Goal: Task Accomplishment & Management: Manage account settings

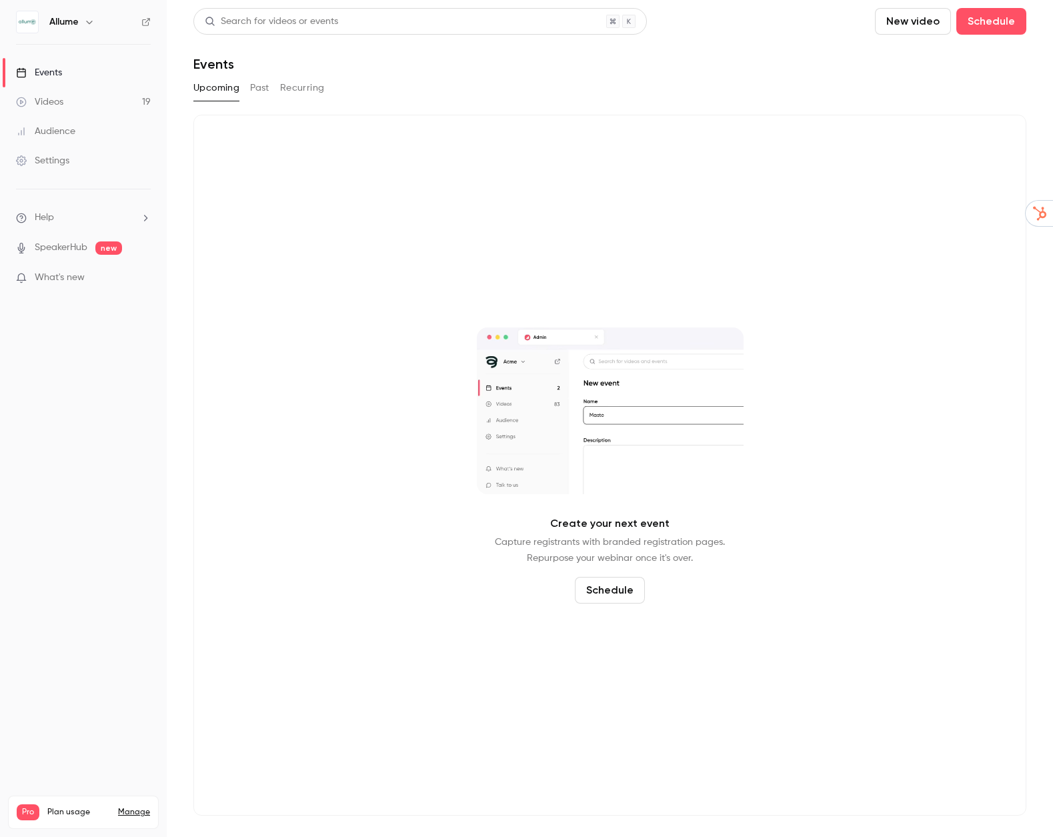
click at [69, 164] on div "Settings" at bounding box center [42, 160] width 53 height 13
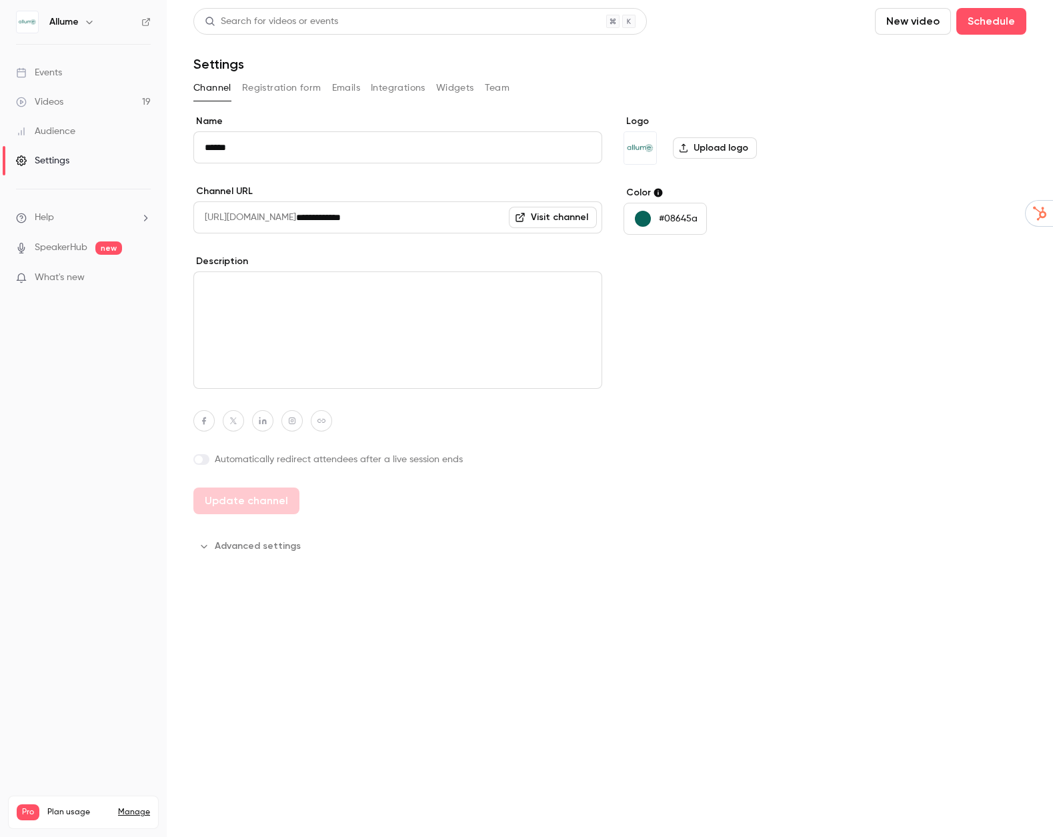
click at [394, 85] on button "Integrations" at bounding box center [398, 87] width 55 height 21
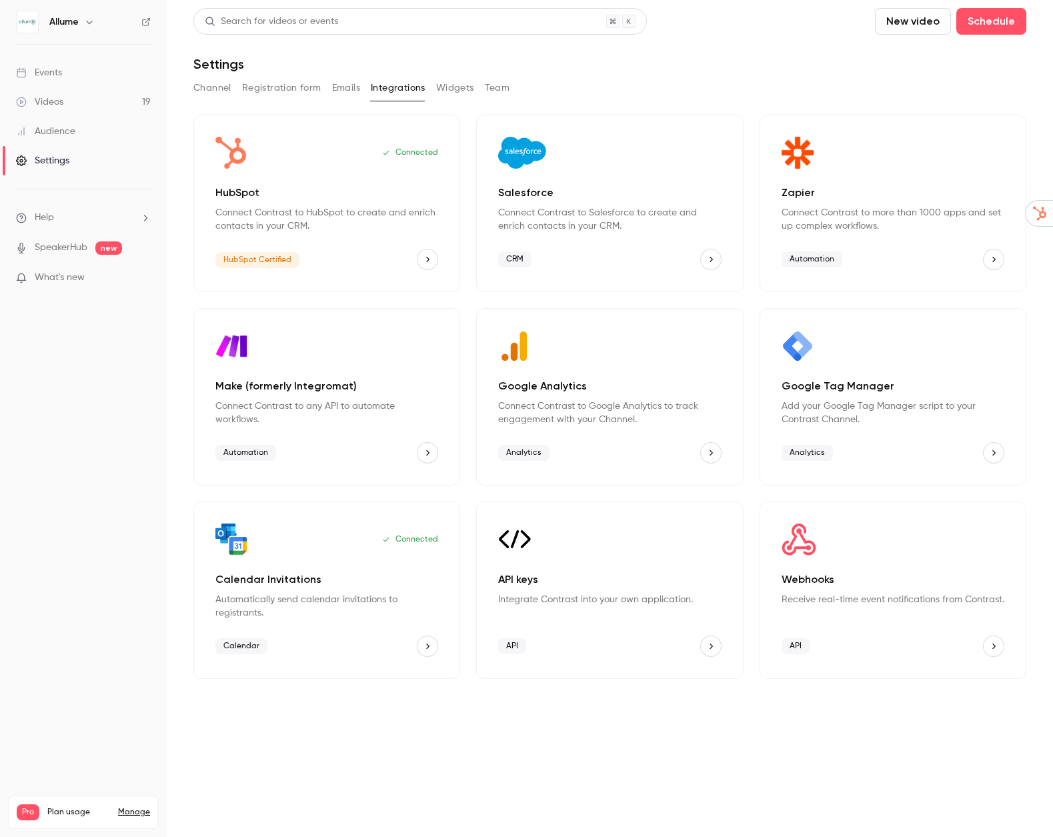
click at [424, 261] on icon "HubSpot" at bounding box center [427, 259] width 9 height 9
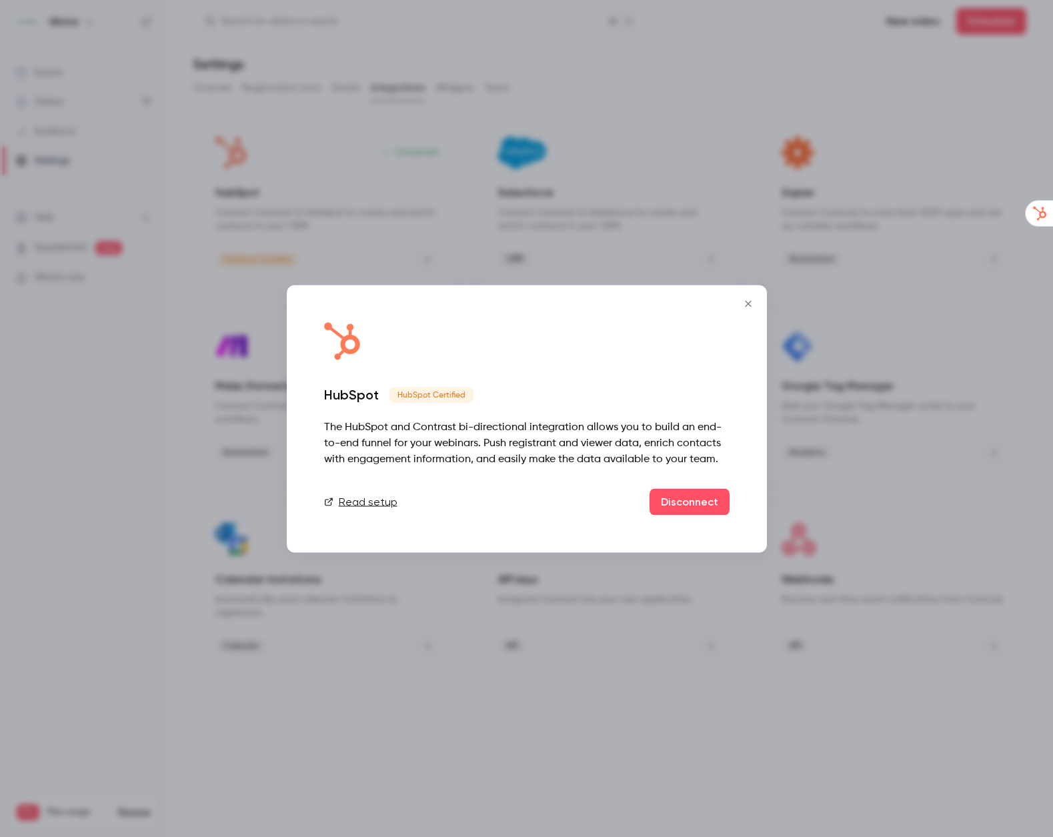
click at [749, 308] on icon "Close" at bounding box center [748, 303] width 16 height 11
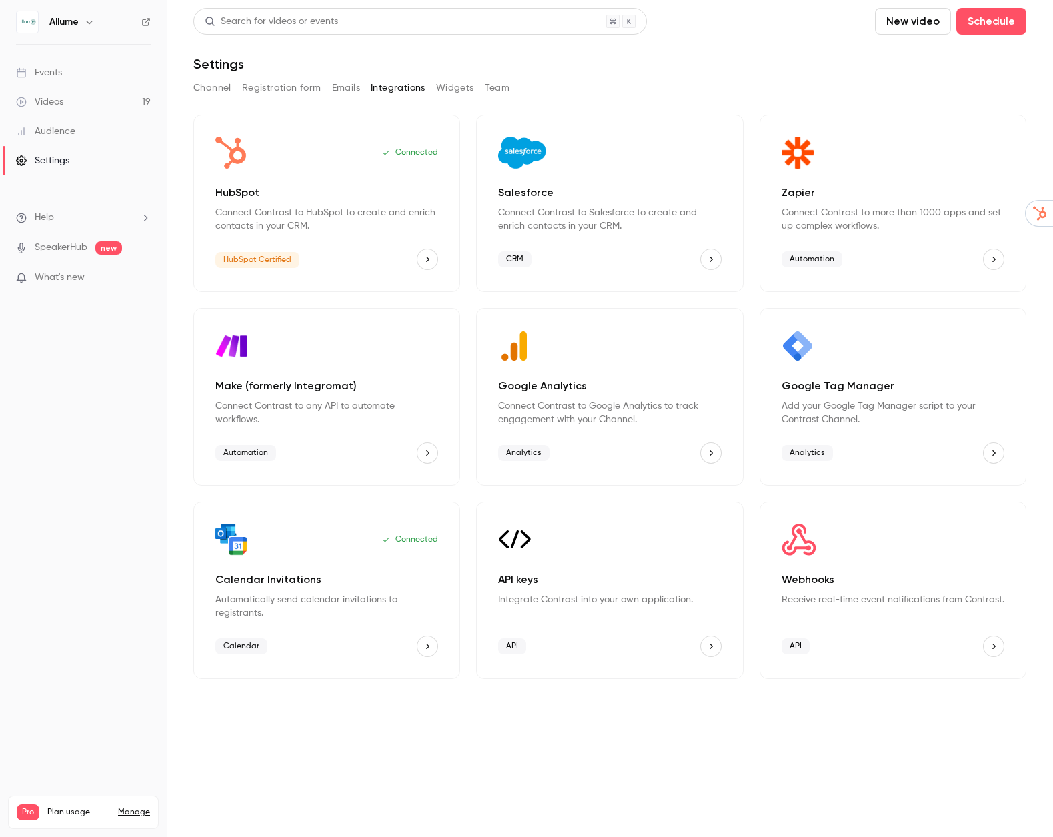
click at [315, 245] on div "Connected HubSpot Connect Contrast to HubSpot to create and enrich contacts in …" at bounding box center [326, 203] width 267 height 177
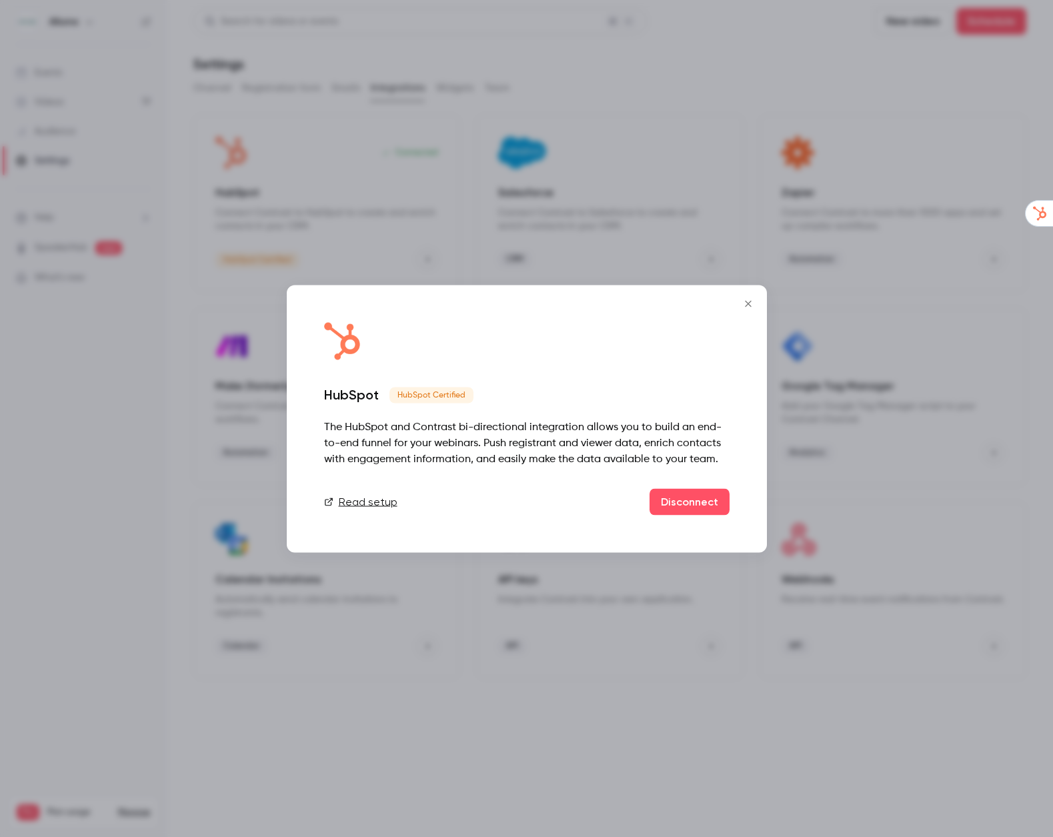
click at [750, 302] on icon "Close" at bounding box center [748, 303] width 16 height 11
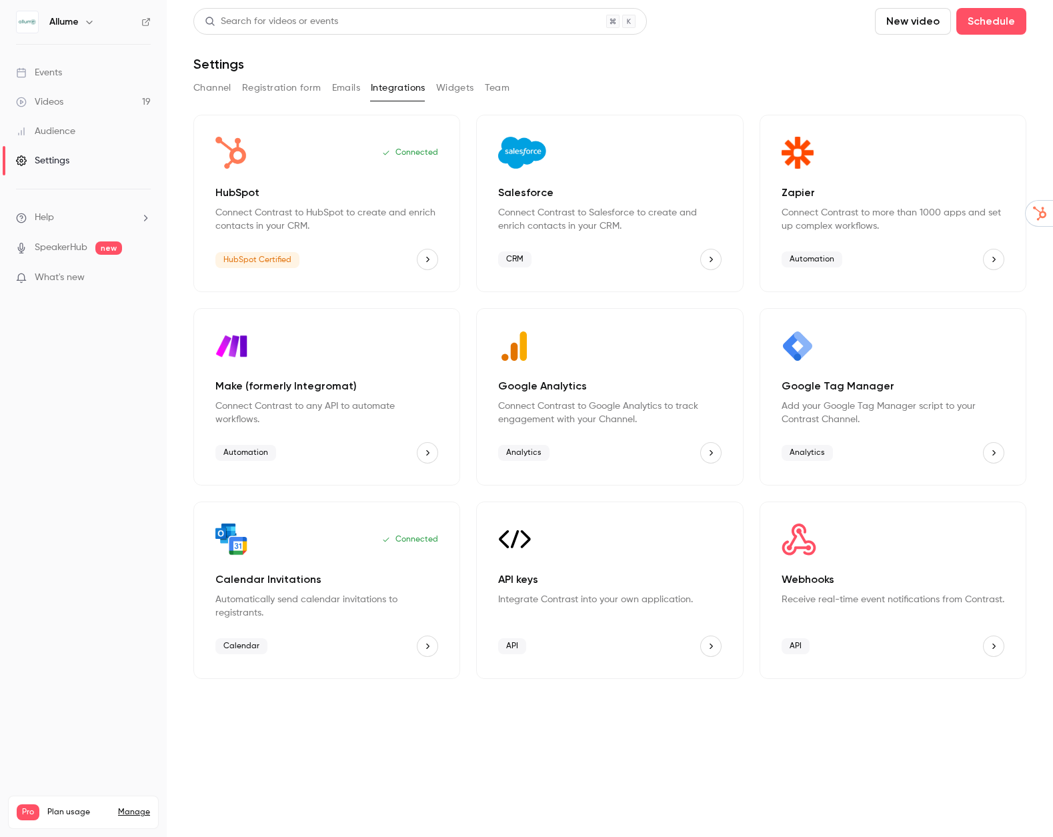
click at [45, 75] on div "Events" at bounding box center [39, 72] width 46 height 13
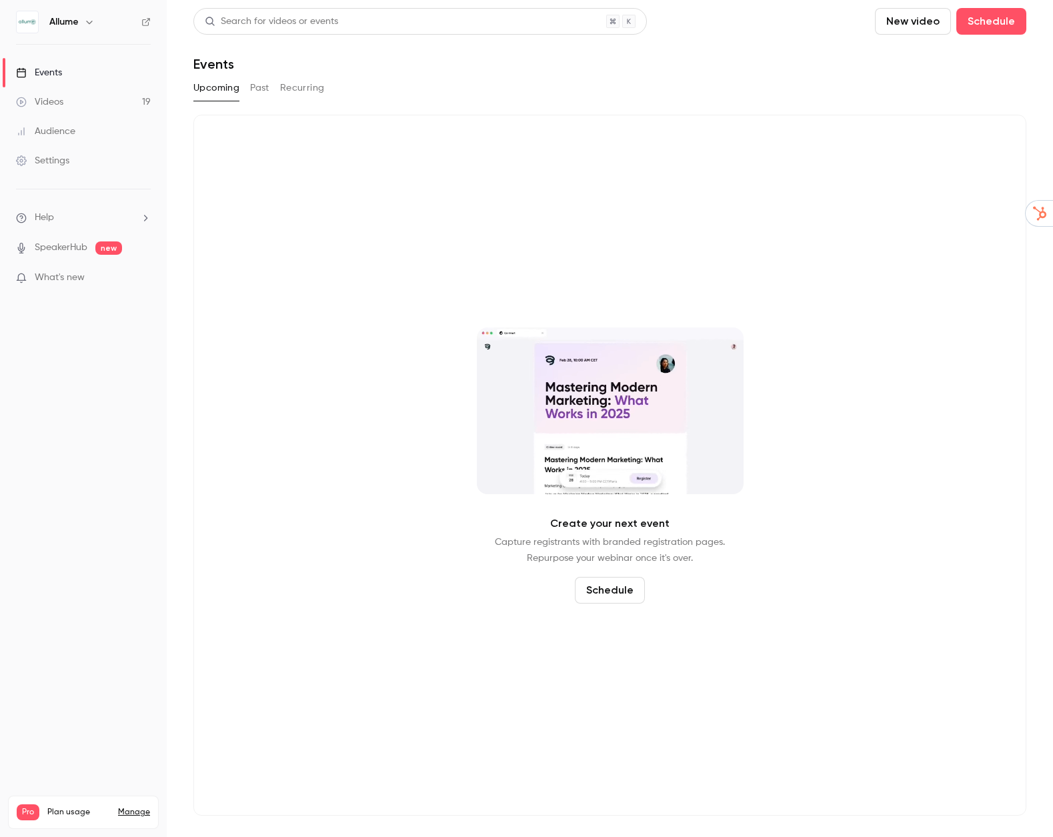
click at [257, 87] on button "Past" at bounding box center [259, 87] width 19 height 21
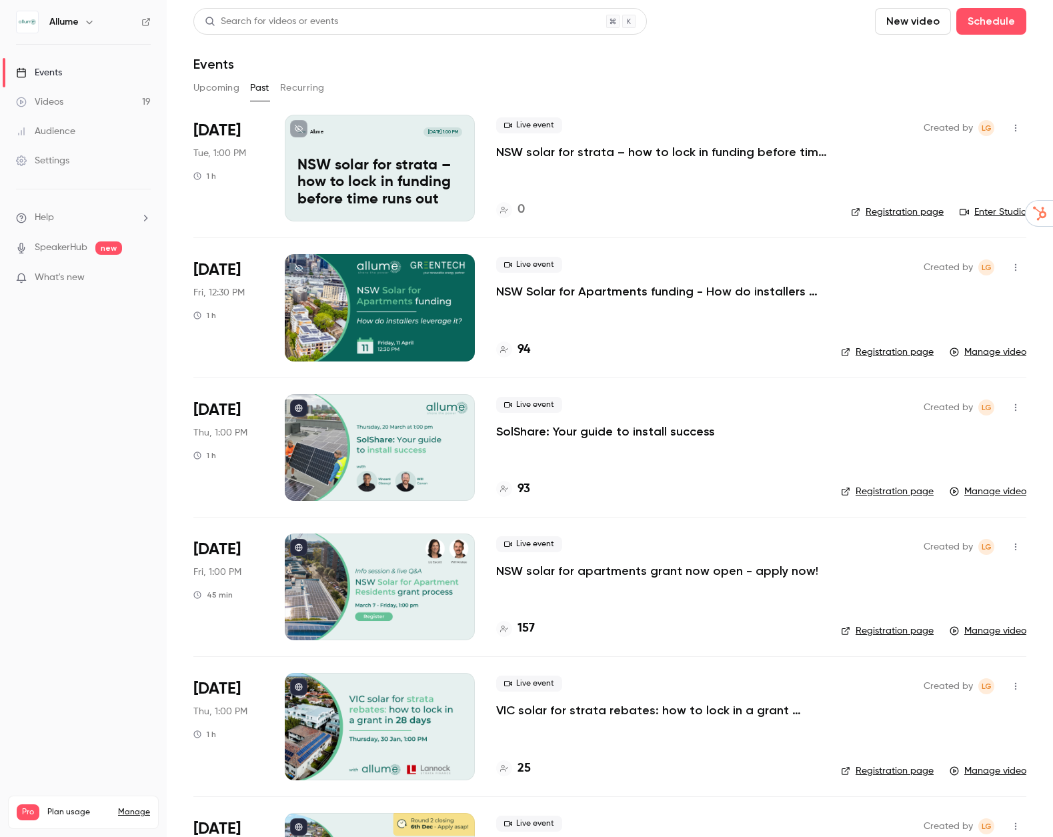
click at [87, 157] on link "Settings" at bounding box center [83, 160] width 167 height 29
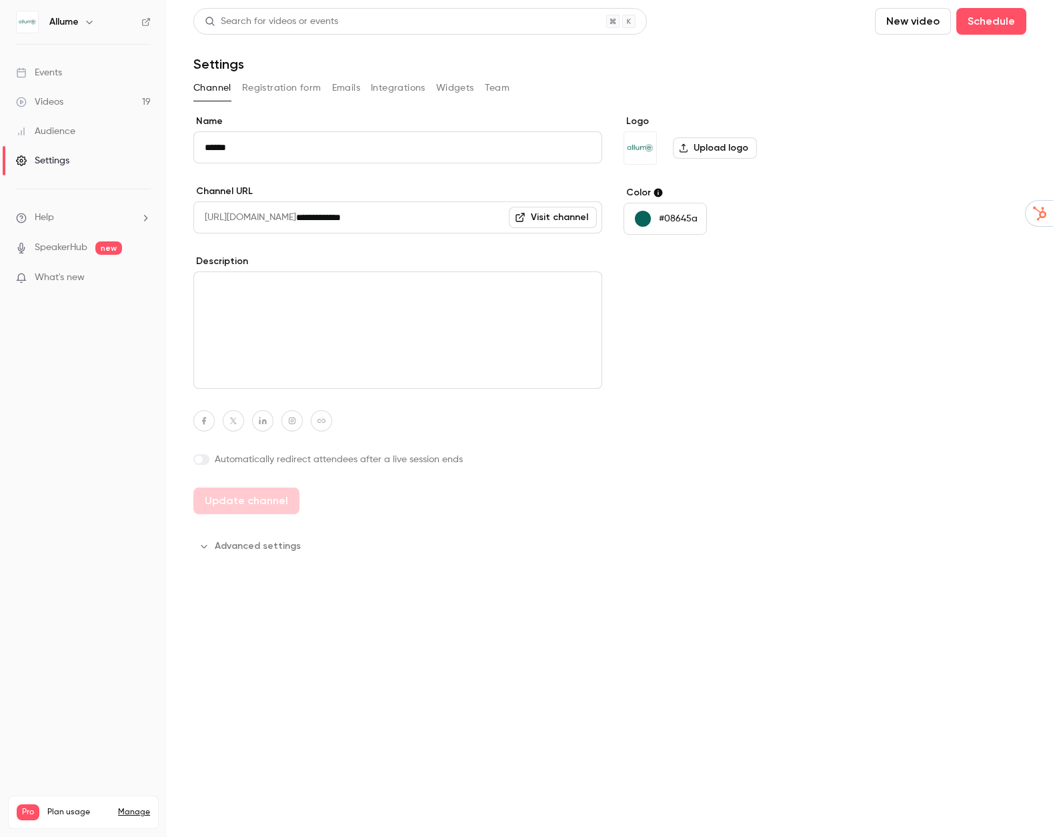
click at [293, 91] on button "Registration form" at bounding box center [281, 87] width 79 height 21
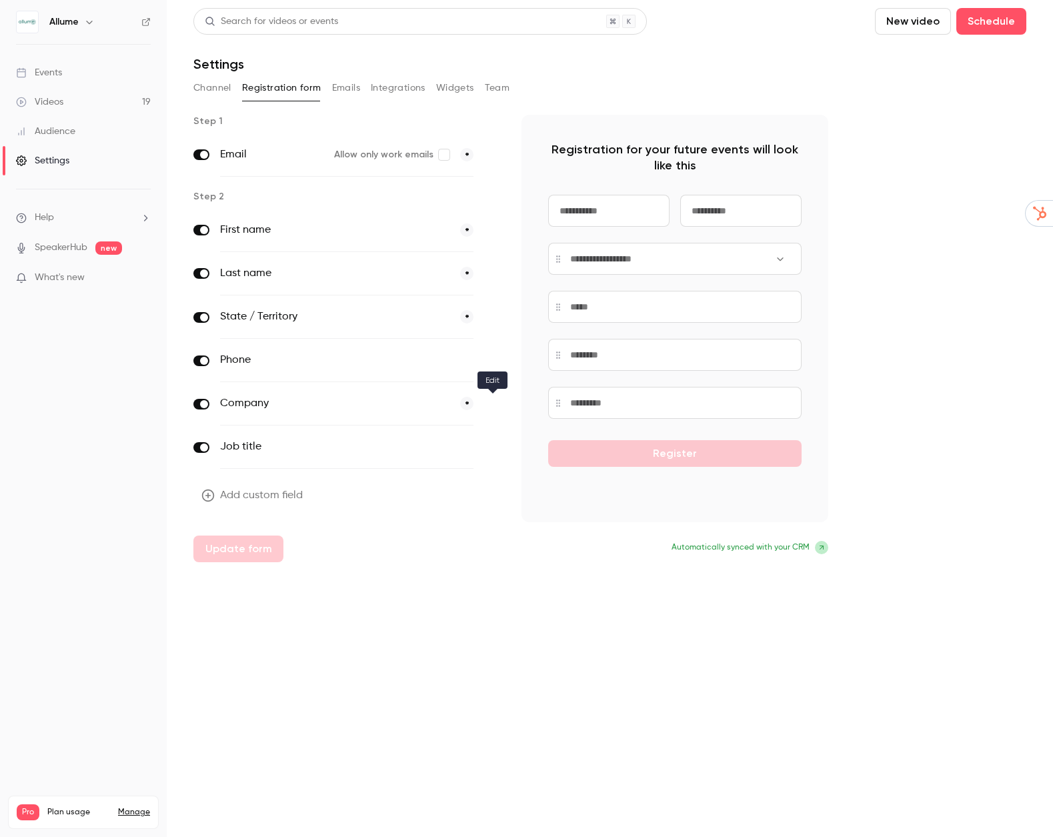
click at [491, 405] on icon "button" at bounding box center [492, 404] width 8 height 8
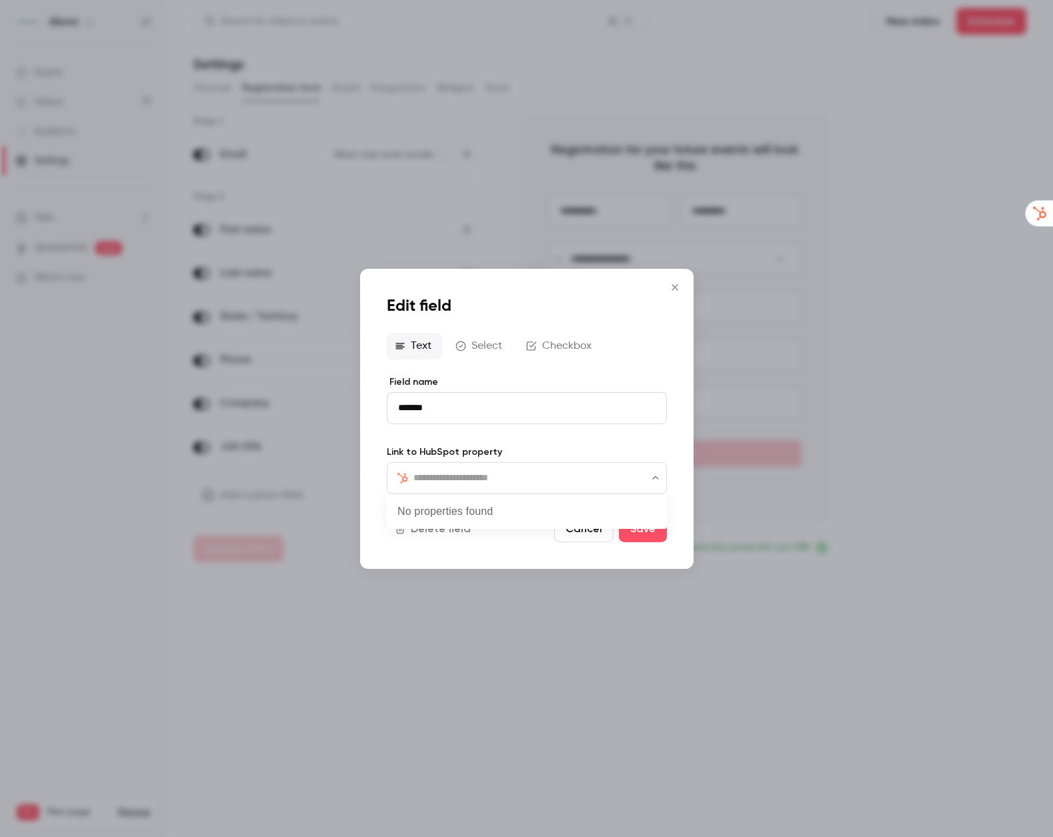
click at [434, 484] on input "text" at bounding box center [535, 478] width 243 height 16
type input "**********"
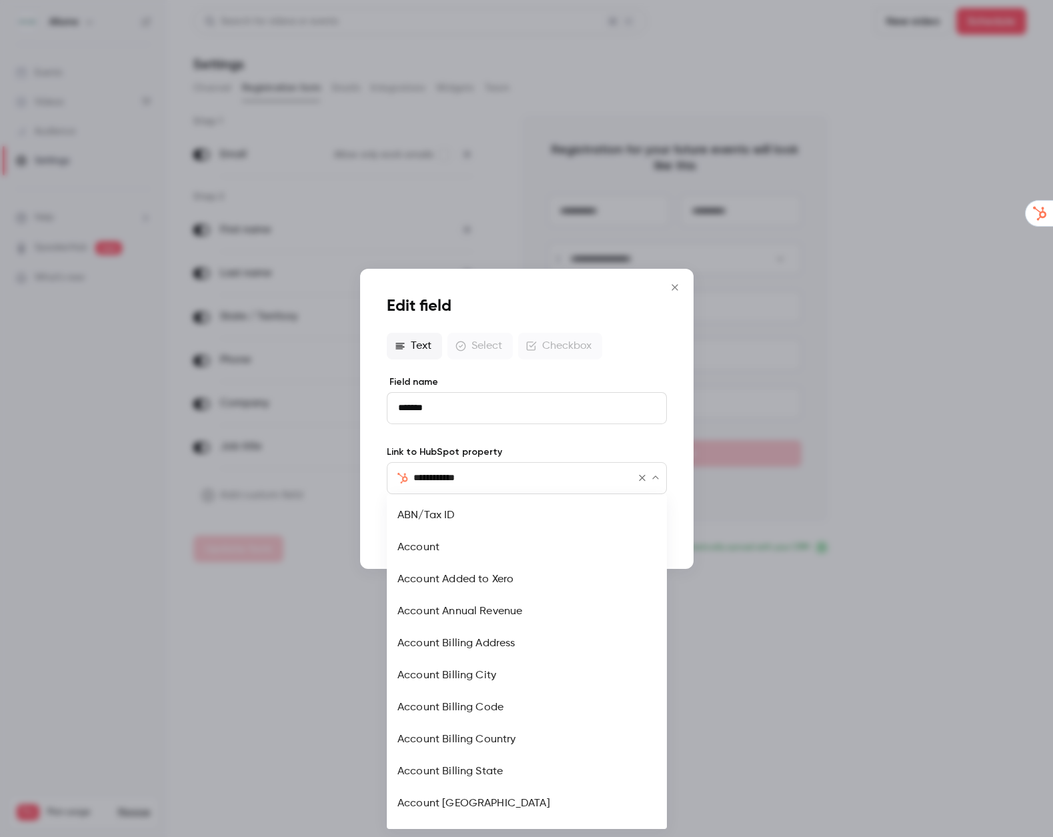
scroll to position [1367, 0]
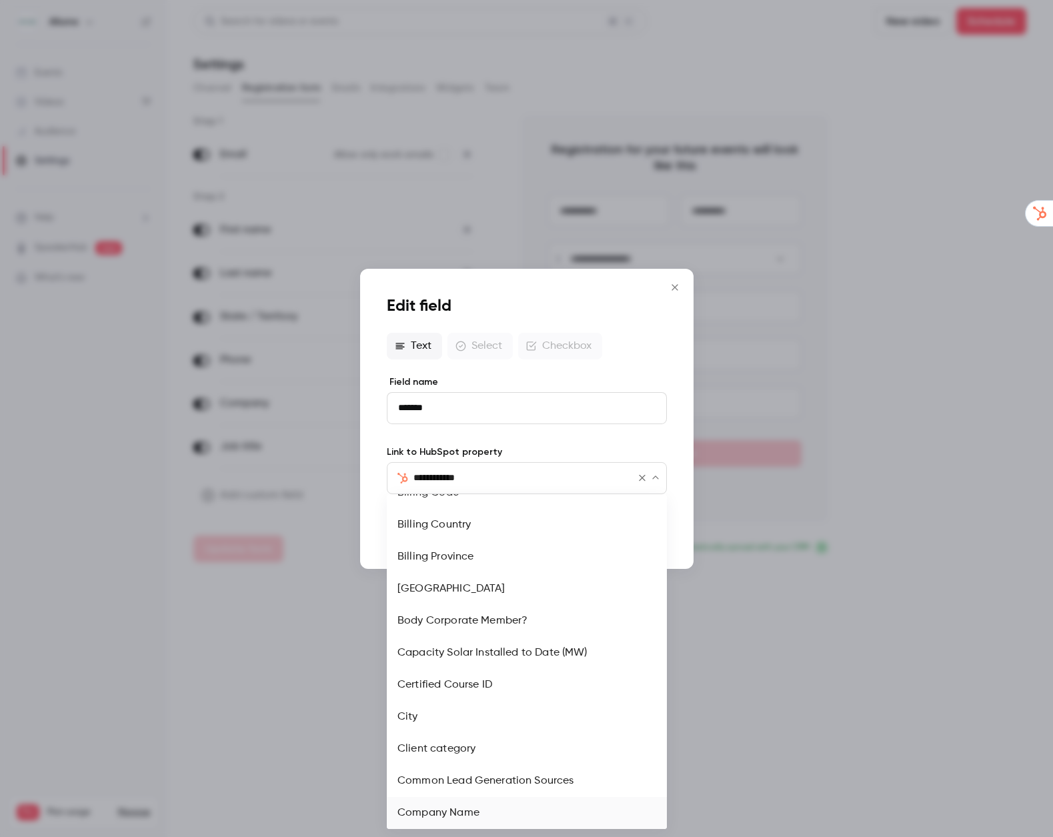
click at [471, 444] on form "**********" at bounding box center [527, 458] width 280 height 167
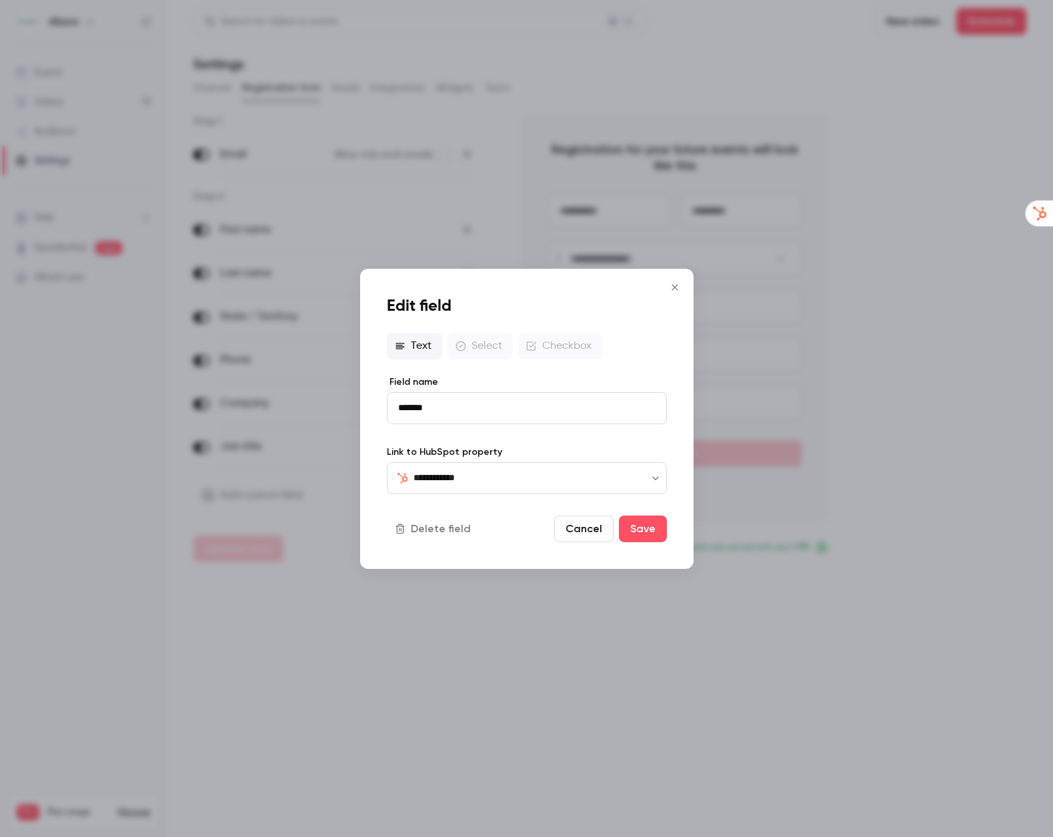
click at [676, 288] on icon "Close" at bounding box center [675, 287] width 6 height 6
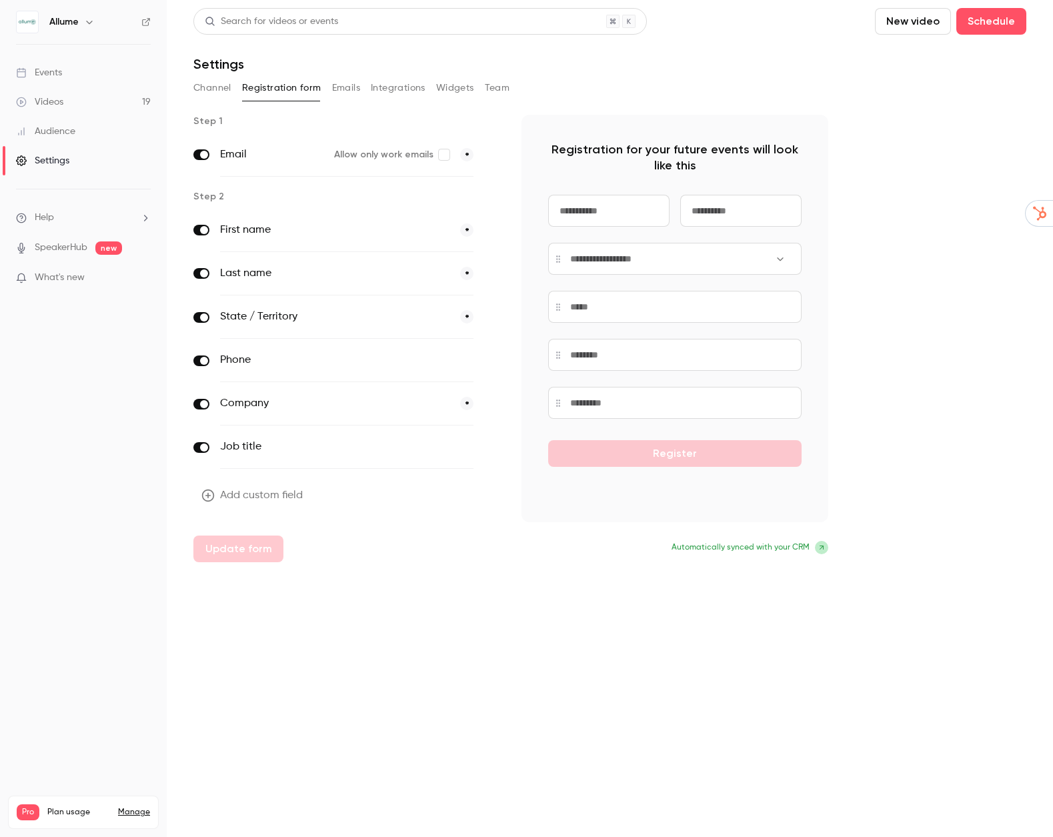
click at [49, 71] on div "Events" at bounding box center [39, 72] width 46 height 13
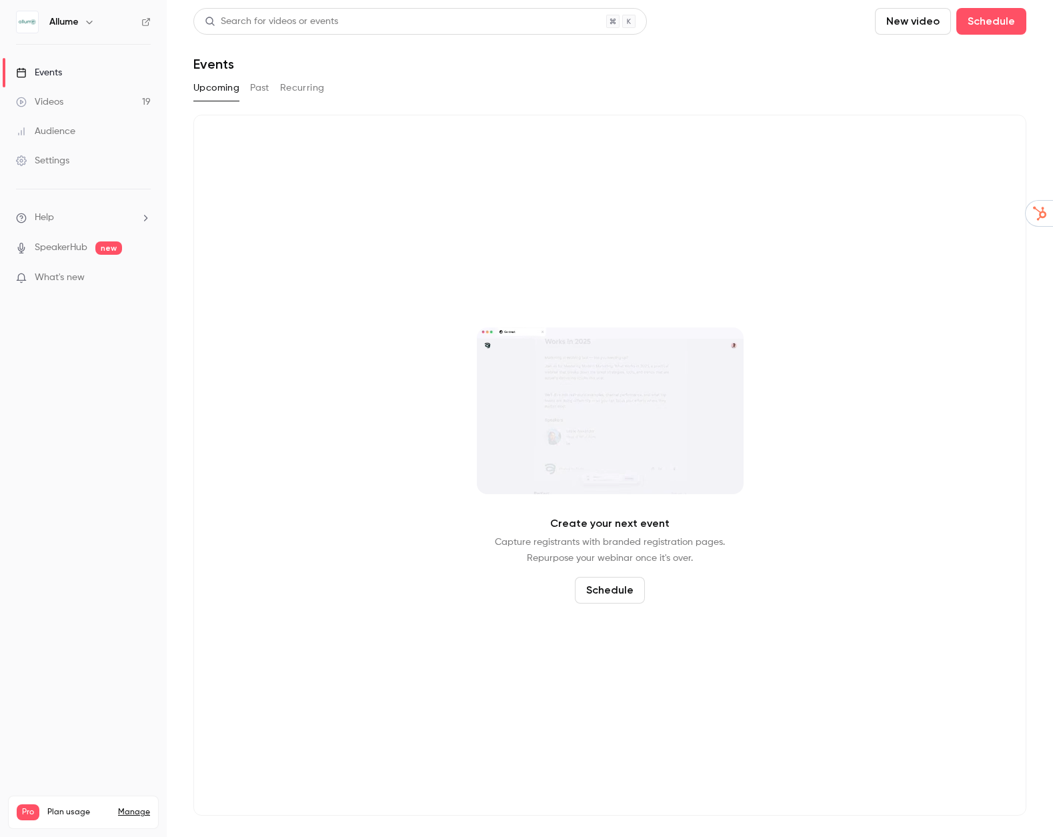
click at [250, 96] on button "Past" at bounding box center [259, 87] width 19 height 21
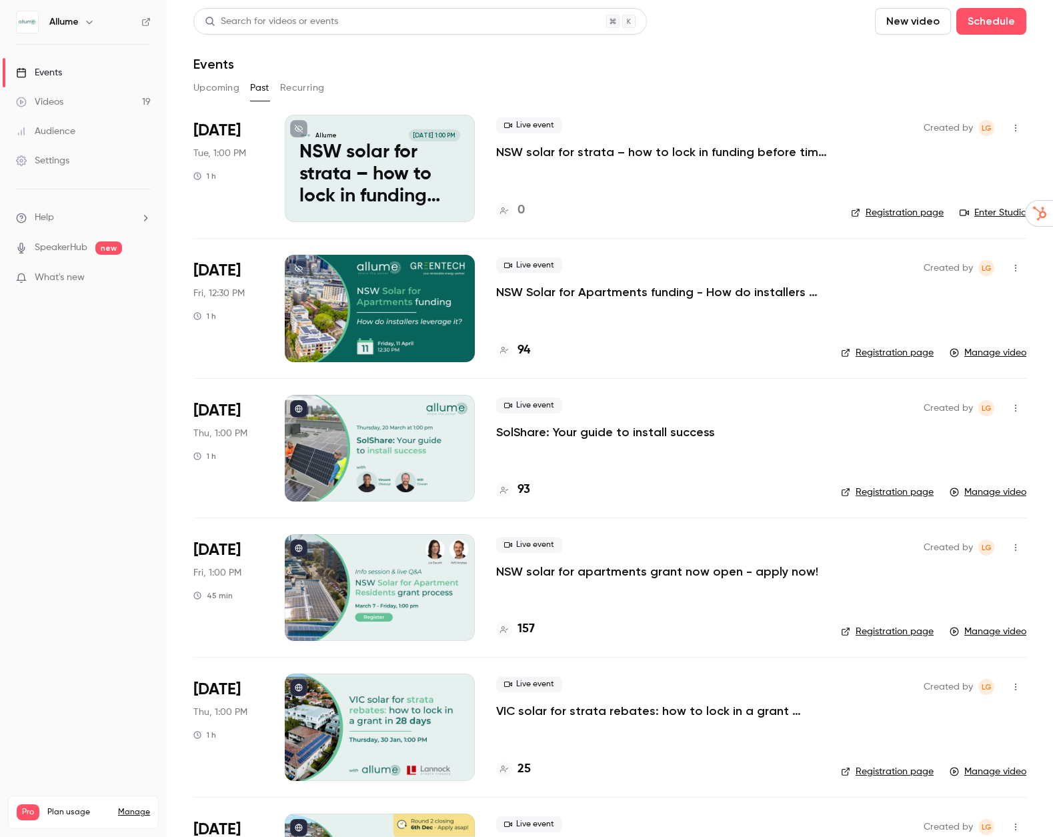
click at [253, 90] on button "Past" at bounding box center [259, 87] width 19 height 21
click at [591, 160] on div "Live event NSW solar for strata – how to lock in funding before time runs out 0" at bounding box center [663, 168] width 334 height 107
drag, startPoint x: 588, startPoint y: 153, endPoint x: 718, endPoint y: 368, distance: 250.8
click at [588, 153] on p "NSW solar for strata – how to lock in funding before time runs out" at bounding box center [663, 152] width 334 height 16
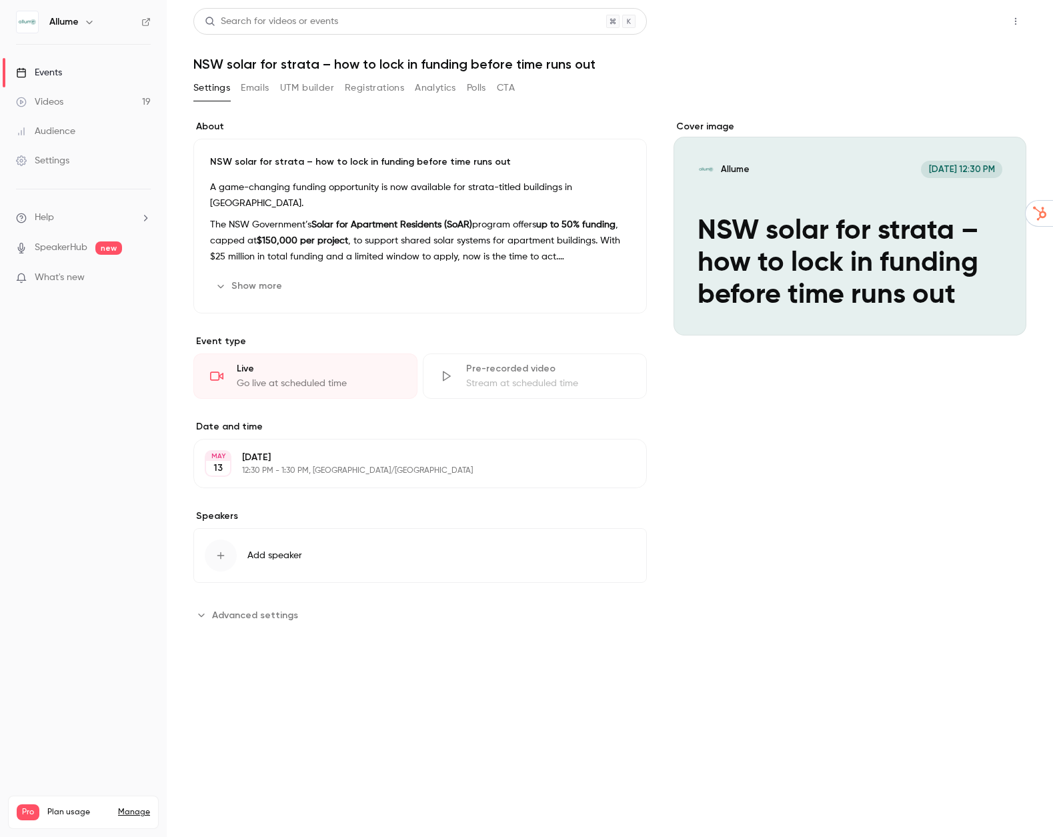
click at [968, 21] on button "Share" at bounding box center [968, 21] width 53 height 27
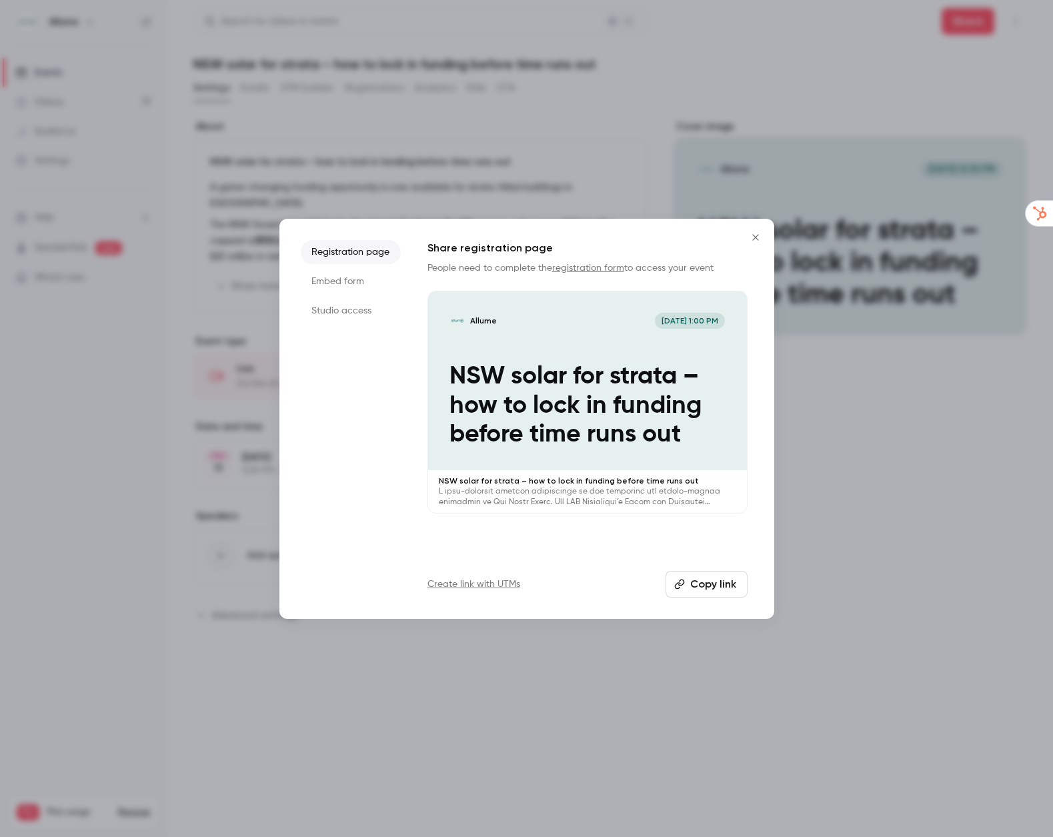
click at [740, 588] on button "Copy link" at bounding box center [707, 584] width 82 height 27
click at [755, 243] on button "Close" at bounding box center [755, 237] width 27 height 27
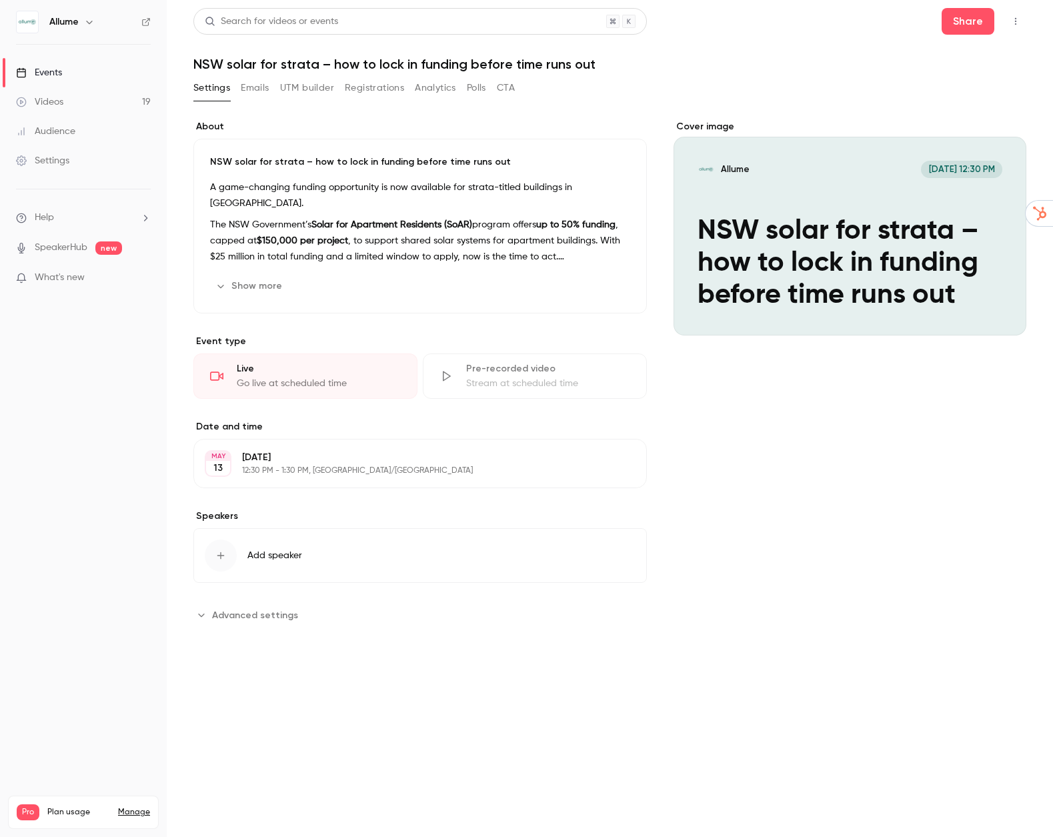
click at [378, 84] on button "Registrations" at bounding box center [374, 87] width 59 height 21
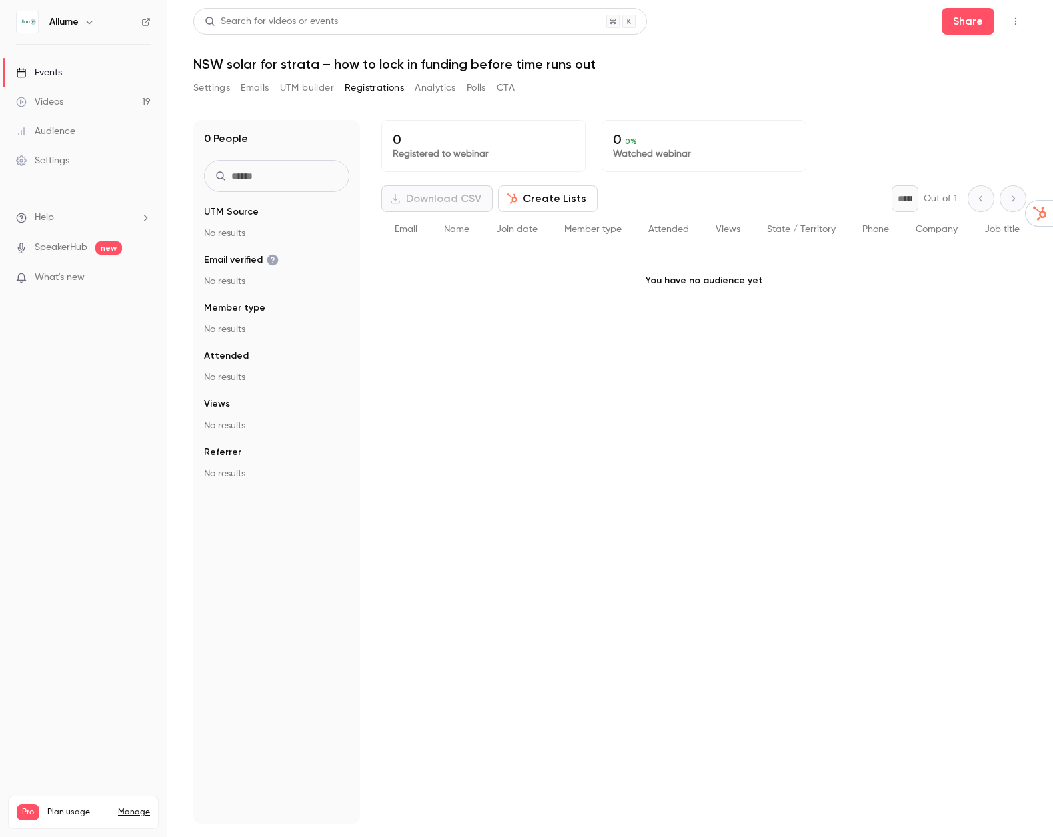
click at [49, 156] on div "Settings" at bounding box center [42, 160] width 53 height 13
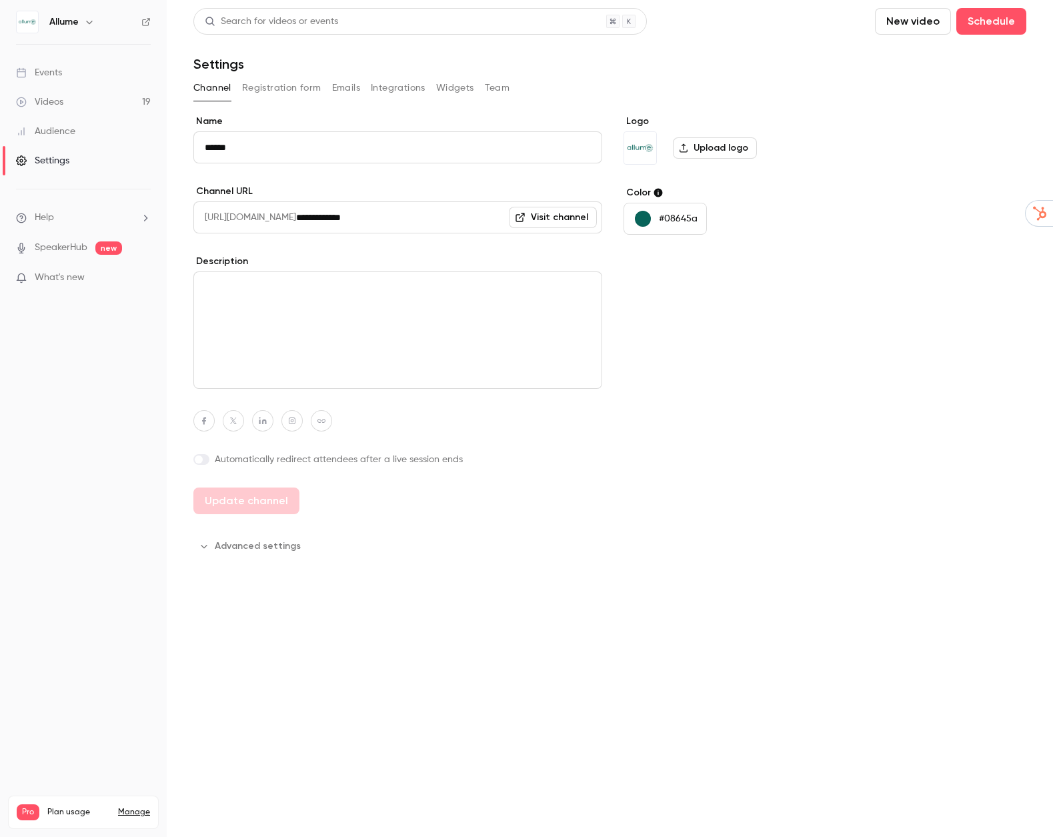
click at [290, 90] on button "Registration form" at bounding box center [281, 87] width 79 height 21
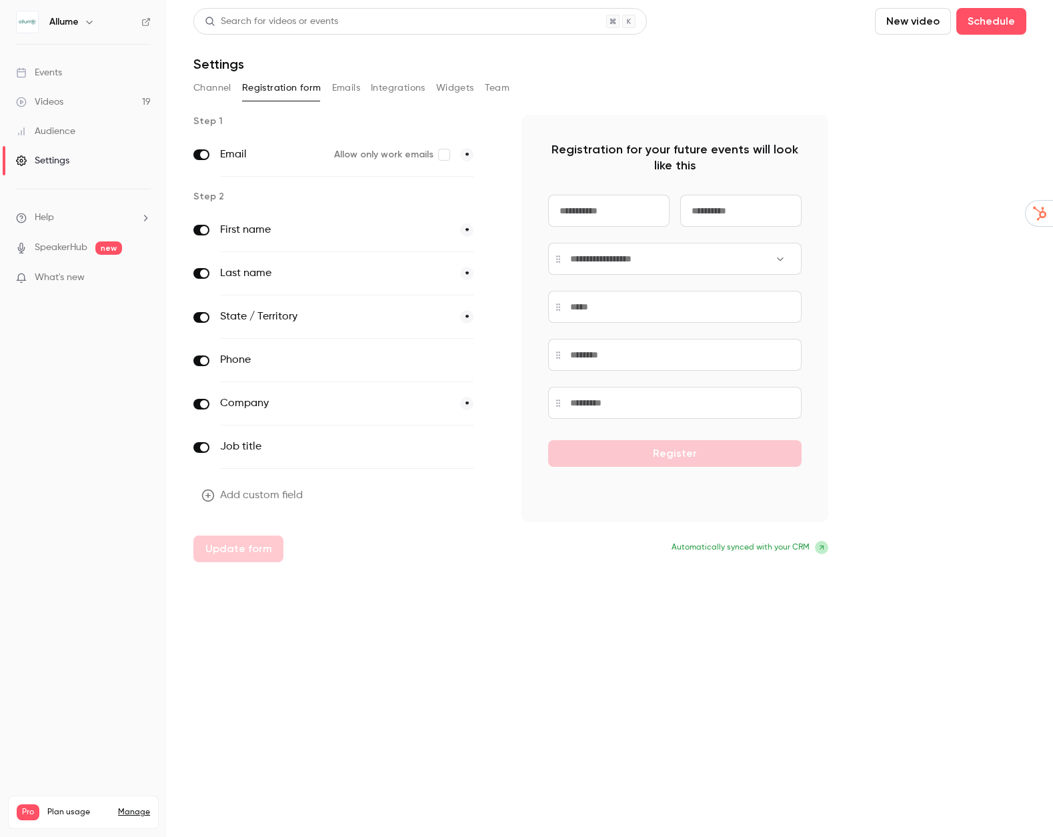
click at [360, 504] on div "Add custom field Update form" at bounding box center [346, 522] width 307 height 80
click at [281, 498] on button "Add custom field" at bounding box center [253, 495] width 120 height 27
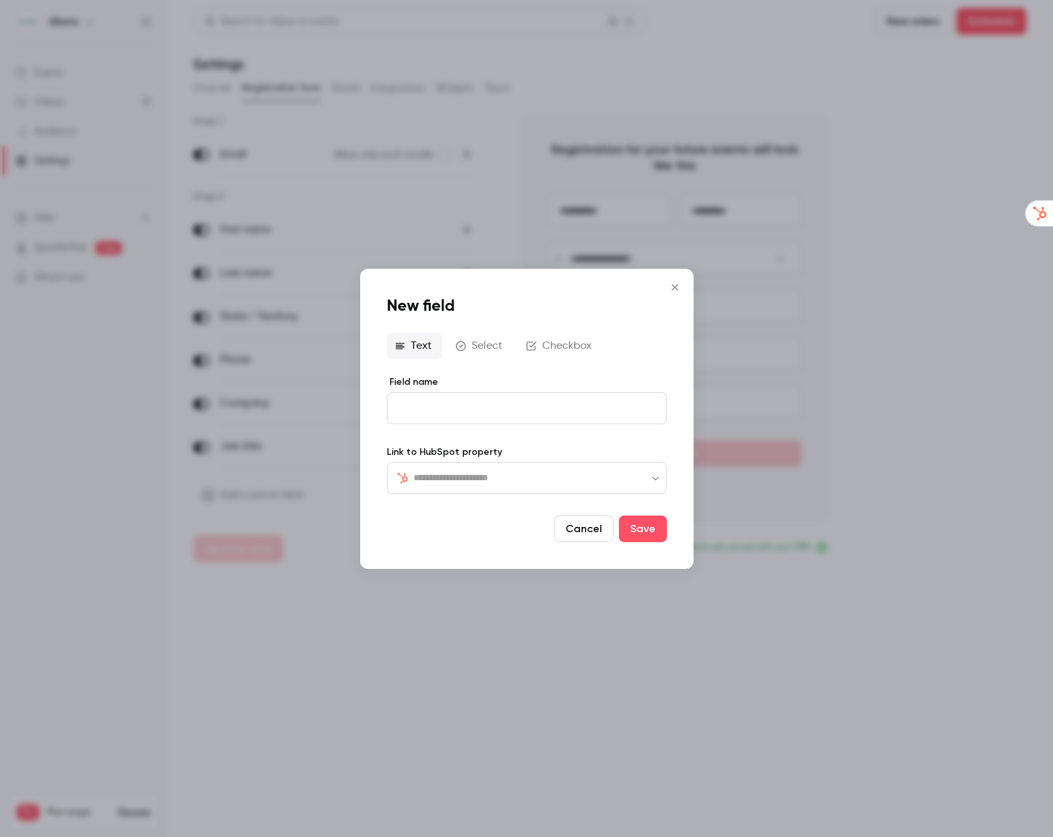
click at [675, 289] on icon "Close" at bounding box center [675, 286] width 16 height 11
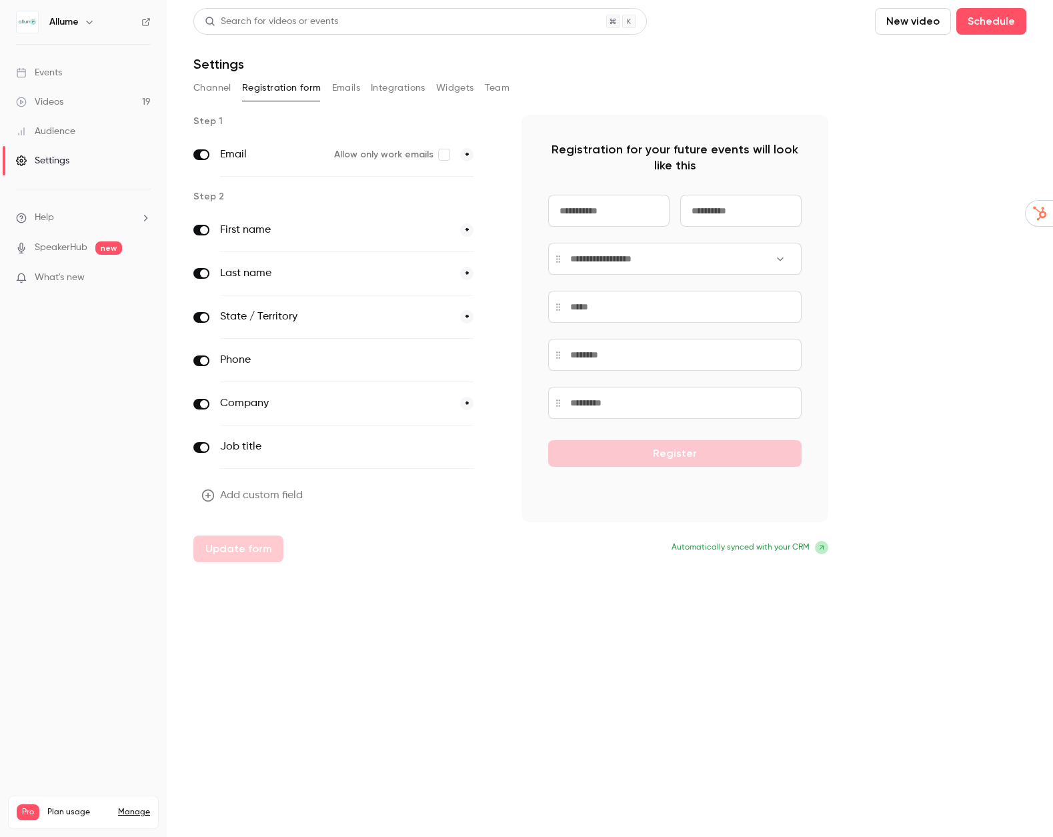
click at [91, 23] on icon "button" at bounding box center [89, 22] width 11 height 11
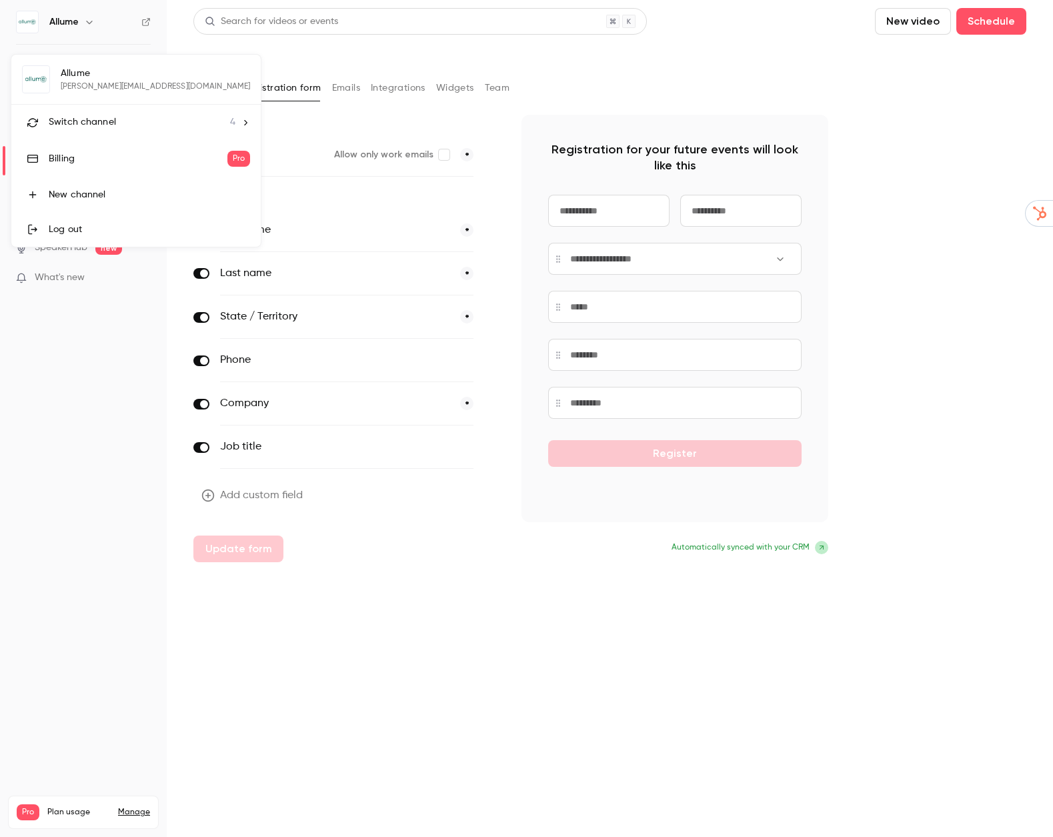
click at [483, 646] on div at bounding box center [526, 418] width 1053 height 837
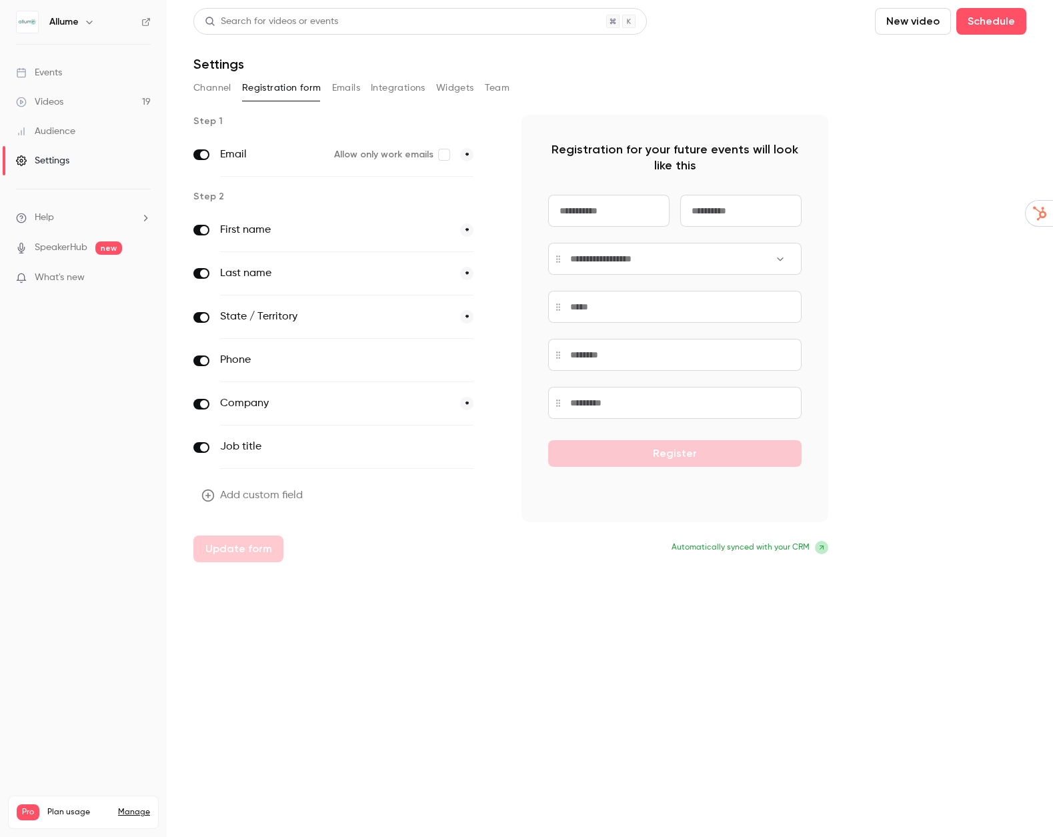
click at [410, 87] on button "Integrations" at bounding box center [398, 87] width 55 height 21
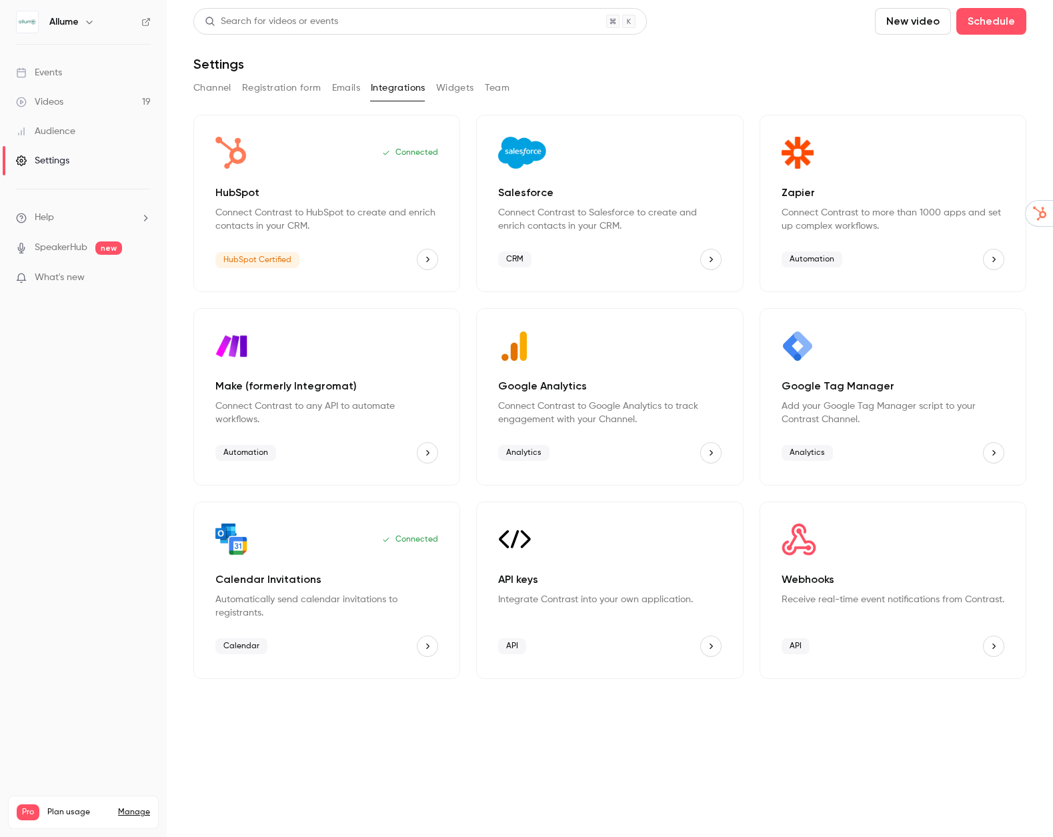
click at [476, 93] on div "Channel Registration form Emails Integrations Widgets Team" at bounding box center [609, 87] width 833 height 21
click at [448, 91] on button "Widgets" at bounding box center [455, 87] width 38 height 21
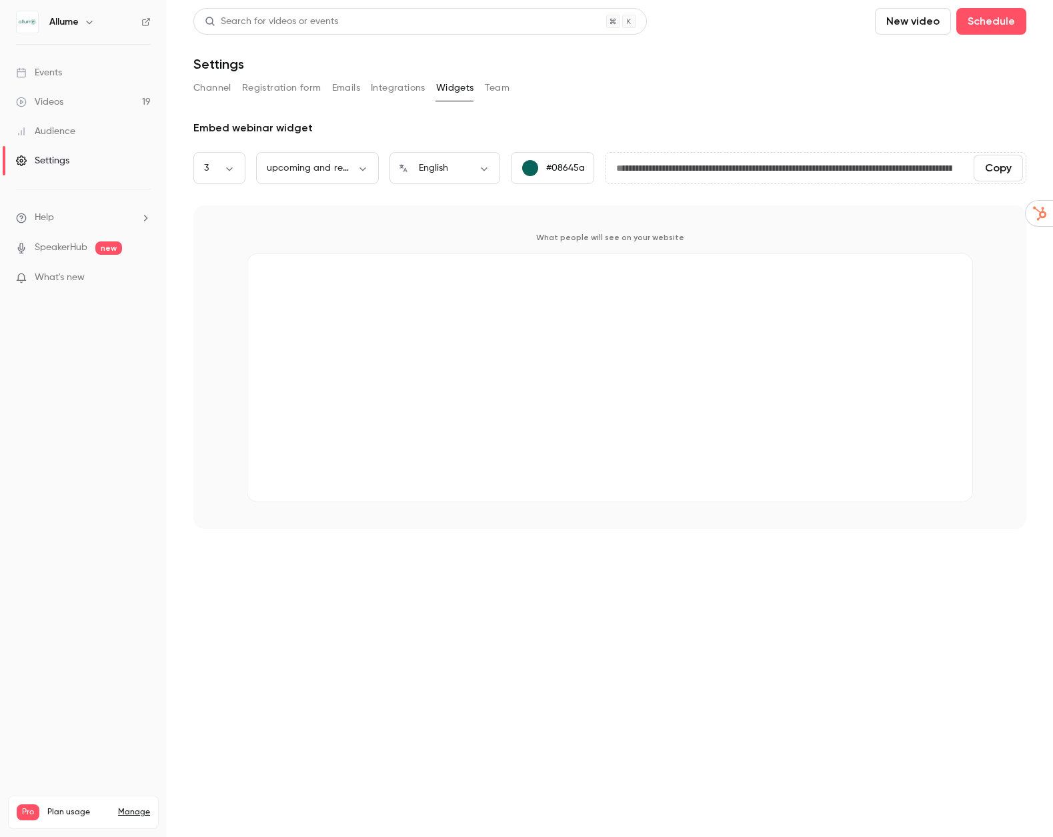
drag, startPoint x: 287, startPoint y: 92, endPoint x: 167, endPoint y: 99, distance: 119.6
click at [287, 92] on button "Registration form" at bounding box center [281, 87] width 79 height 21
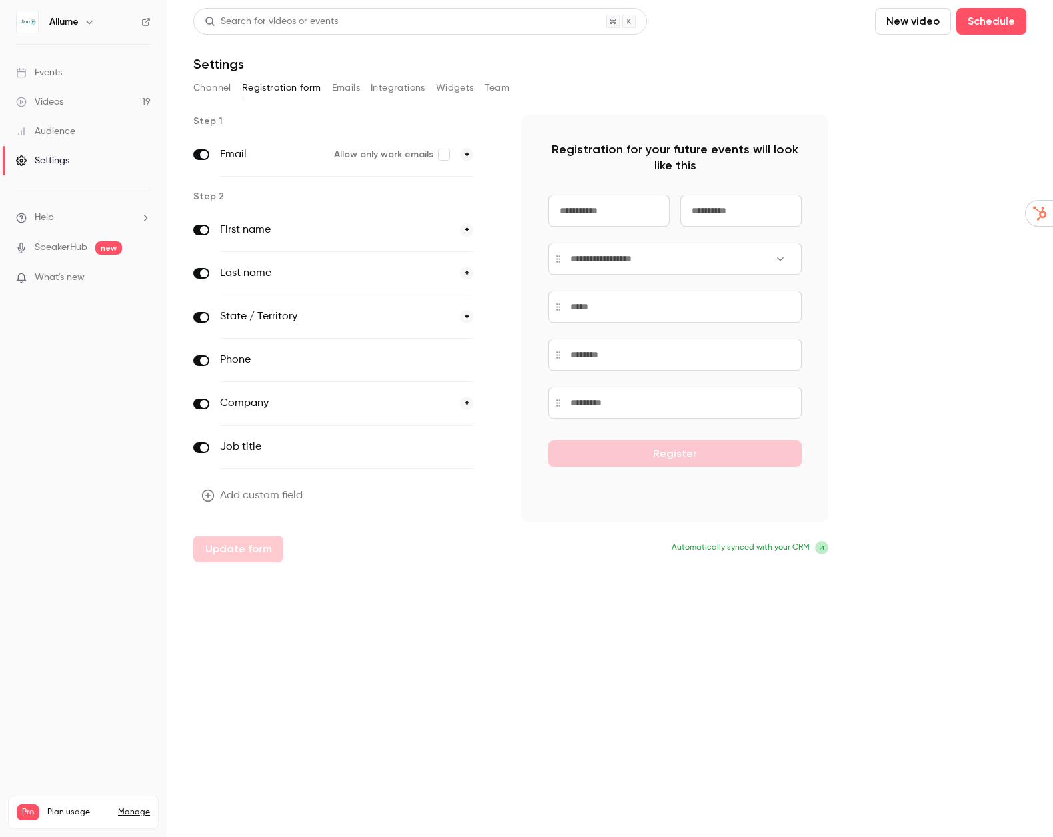
click at [440, 91] on button "Widgets" at bounding box center [455, 87] width 38 height 21
